Goal: Task Accomplishment & Management: Manage account settings

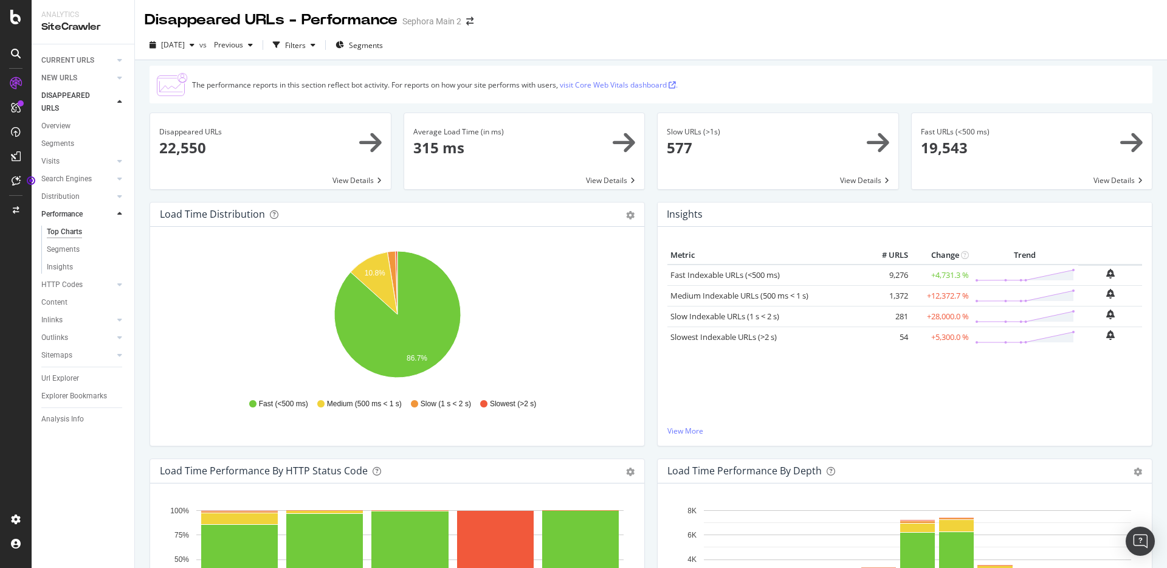
scroll to position [642, 0]
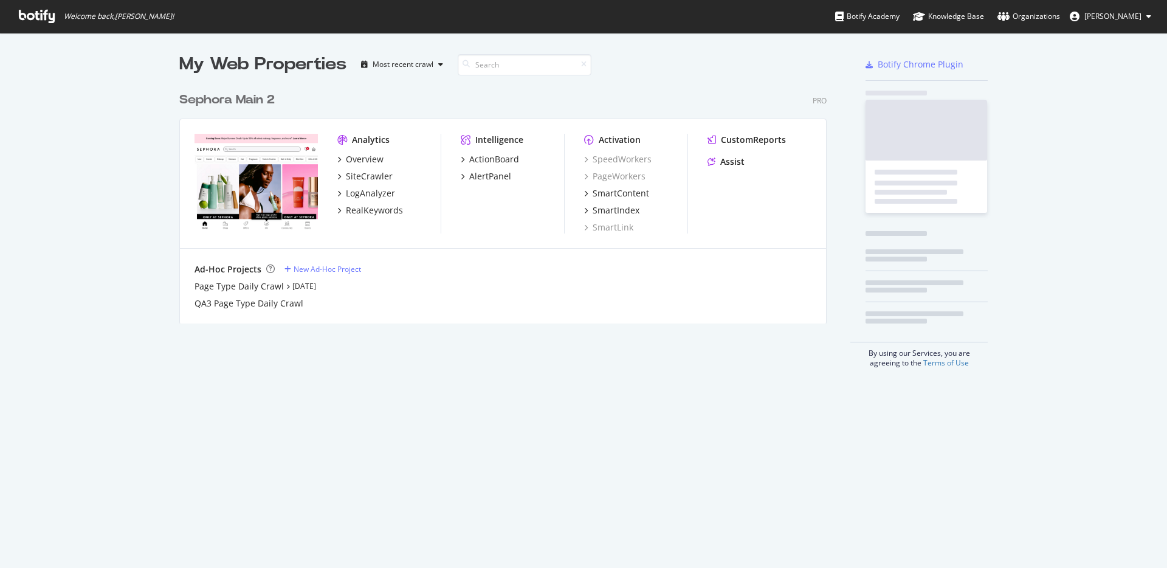
scroll to position [247, 657]
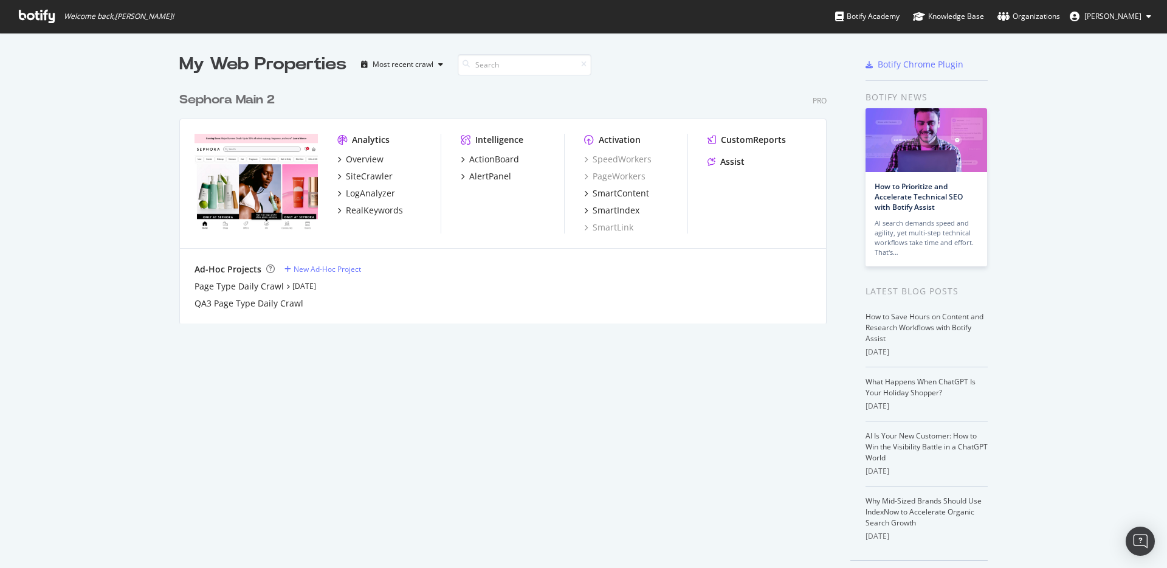
click at [1113, 15] on span "[PERSON_NAME]" at bounding box center [1112, 16] width 57 height 10
click at [1096, 149] on span "Log Out" at bounding box center [1090, 149] width 26 height 10
